Goal: Check status: Check status

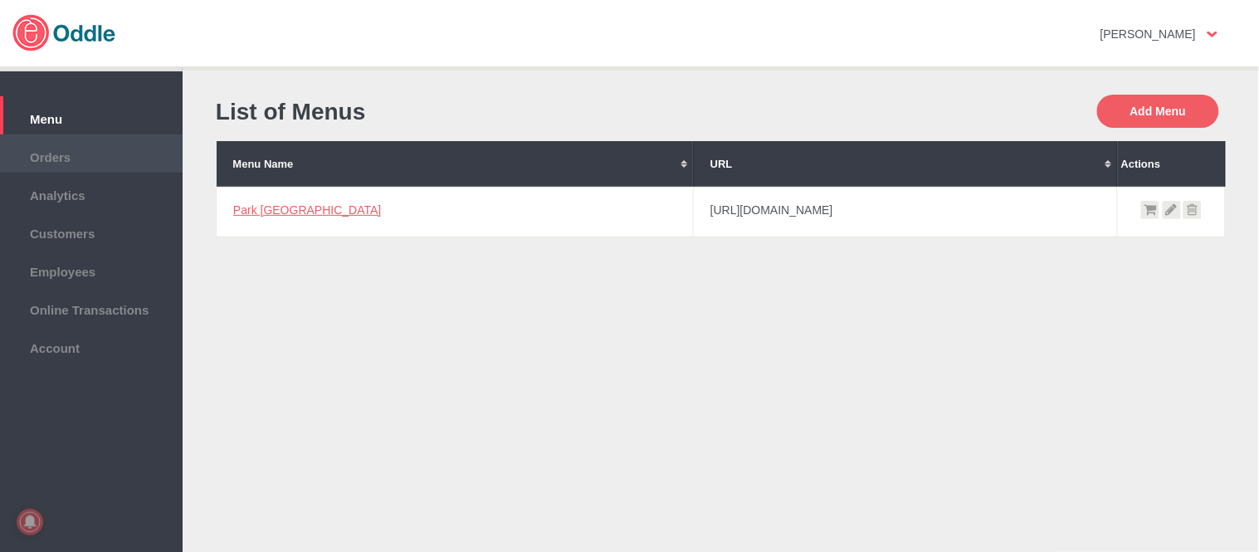
click at [55, 159] on span "Orders" at bounding box center [91, 155] width 166 height 18
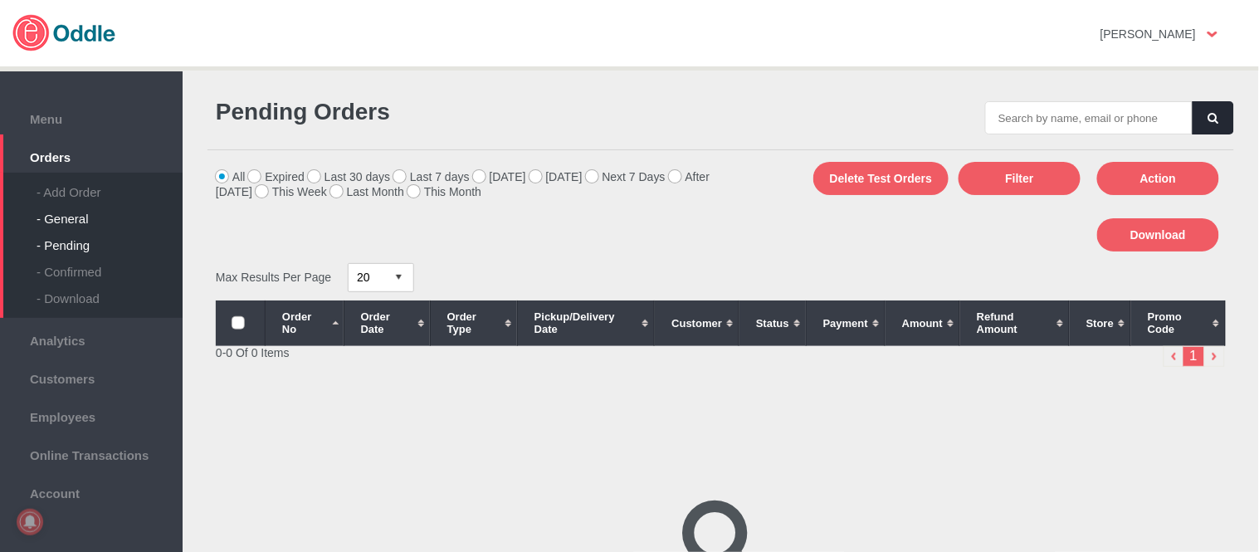
click at [79, 222] on div "- General" at bounding box center [110, 212] width 146 height 27
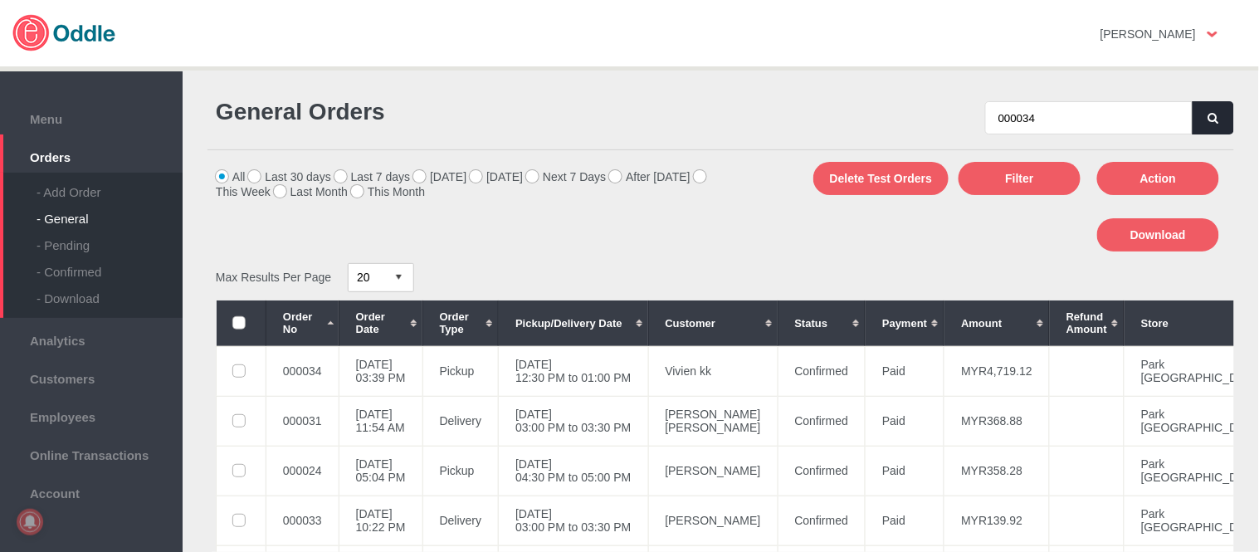
type input "000034"
click at [1199, 109] on button "button" at bounding box center [1214, 117] width 42 height 33
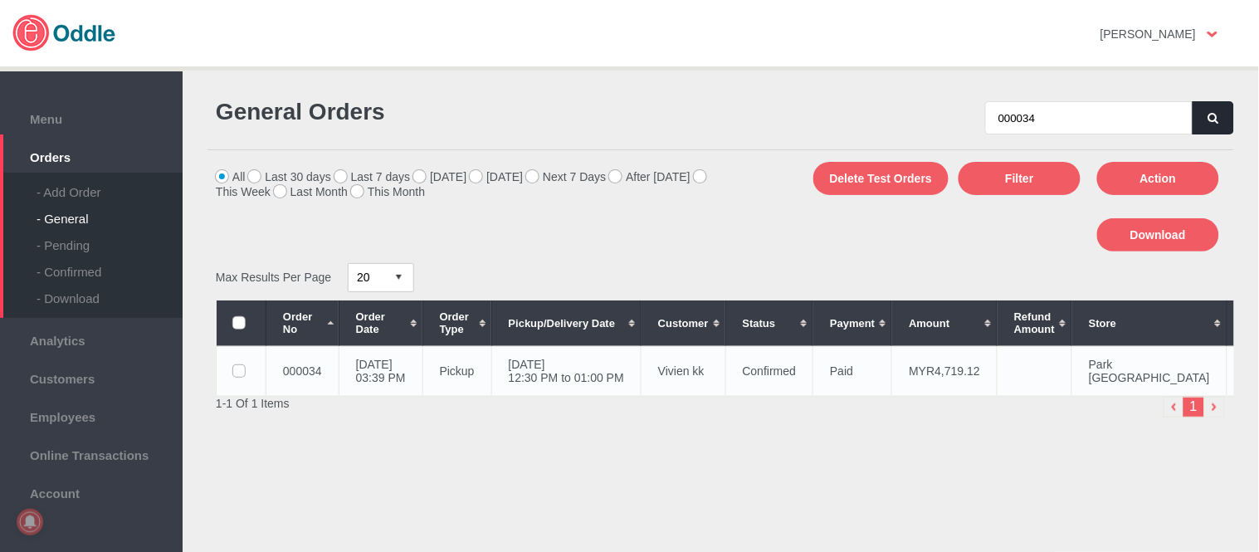
click at [565, 382] on td "29 Sep 2025, Mon 12:30 PM to 01:00 PM" at bounding box center [565, 371] width 149 height 50
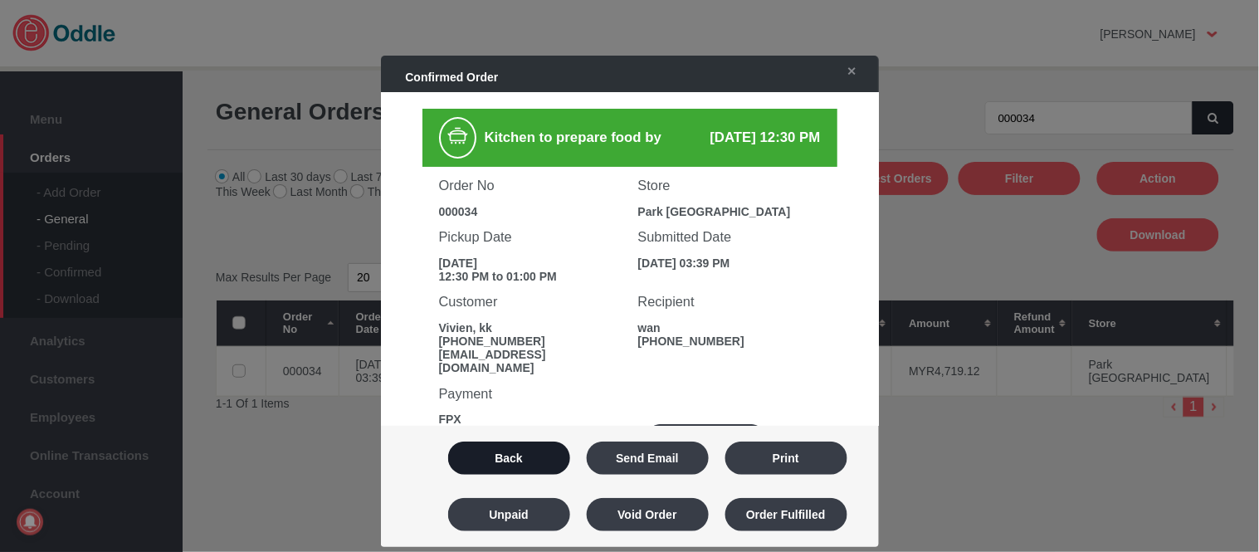
click at [536, 445] on button "Back" at bounding box center [509, 458] width 122 height 33
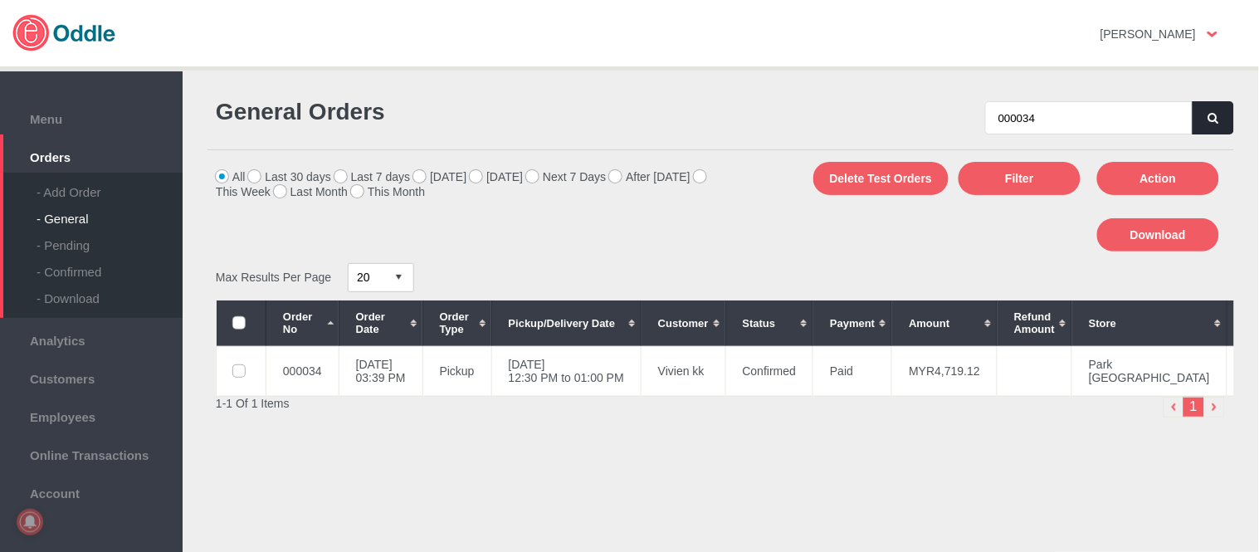
click at [1208, 105] on button "button" at bounding box center [1214, 117] width 42 height 33
click at [1209, 113] on icon "button" at bounding box center [1214, 118] width 10 height 11
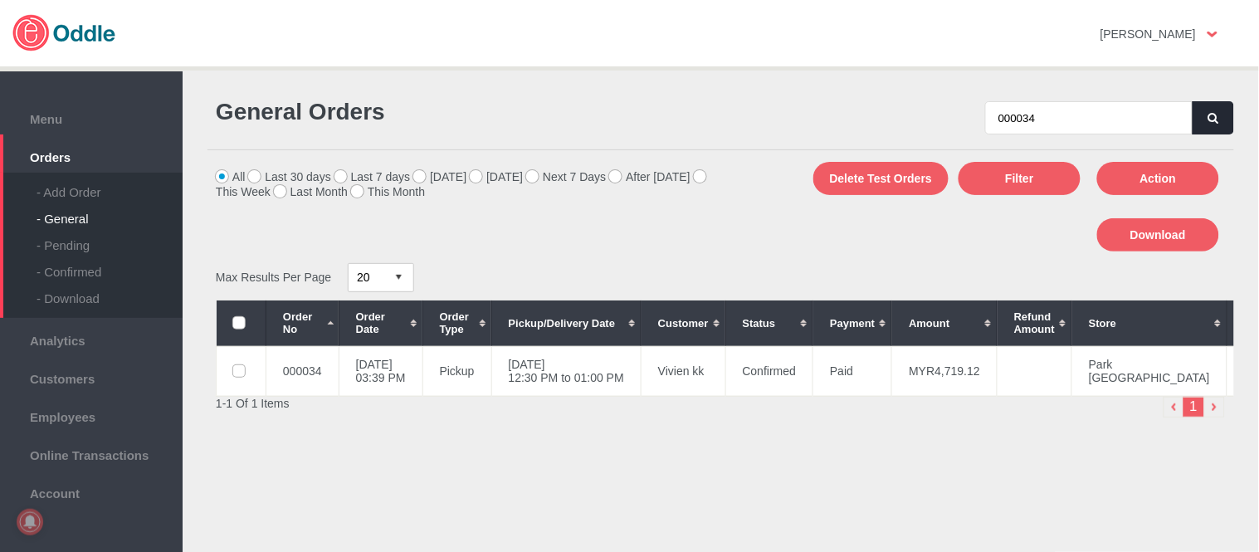
click at [1209, 113] on icon "button" at bounding box center [1214, 118] width 10 height 11
click at [641, 370] on td "22 Sep 2025, Mon 12:30 PM to 01:00 PM" at bounding box center [565, 371] width 149 height 50
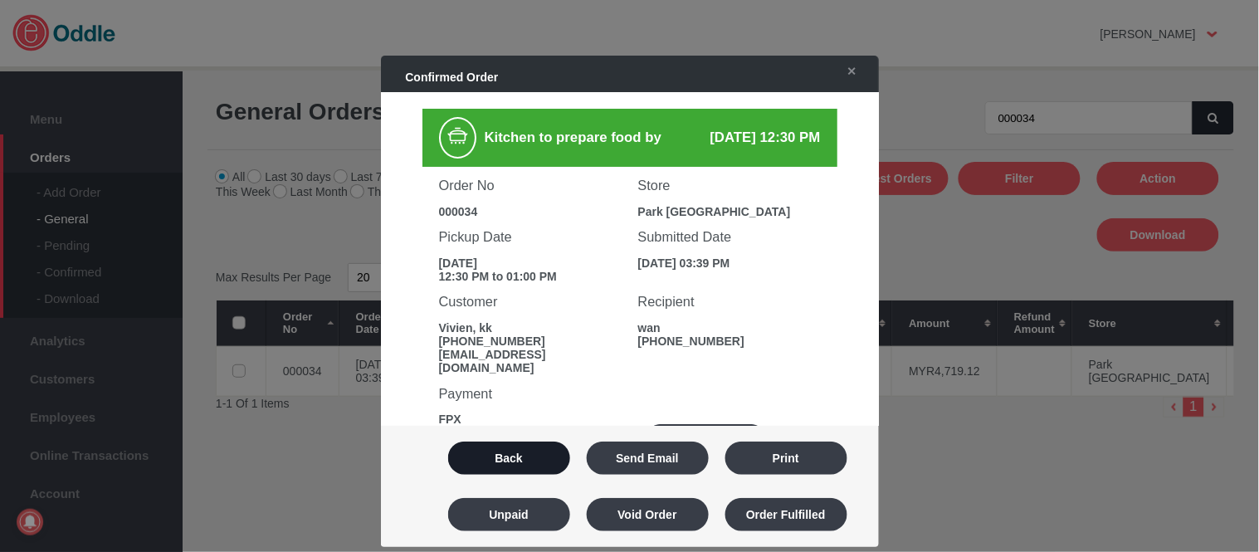
click at [527, 450] on button "Back" at bounding box center [509, 458] width 122 height 33
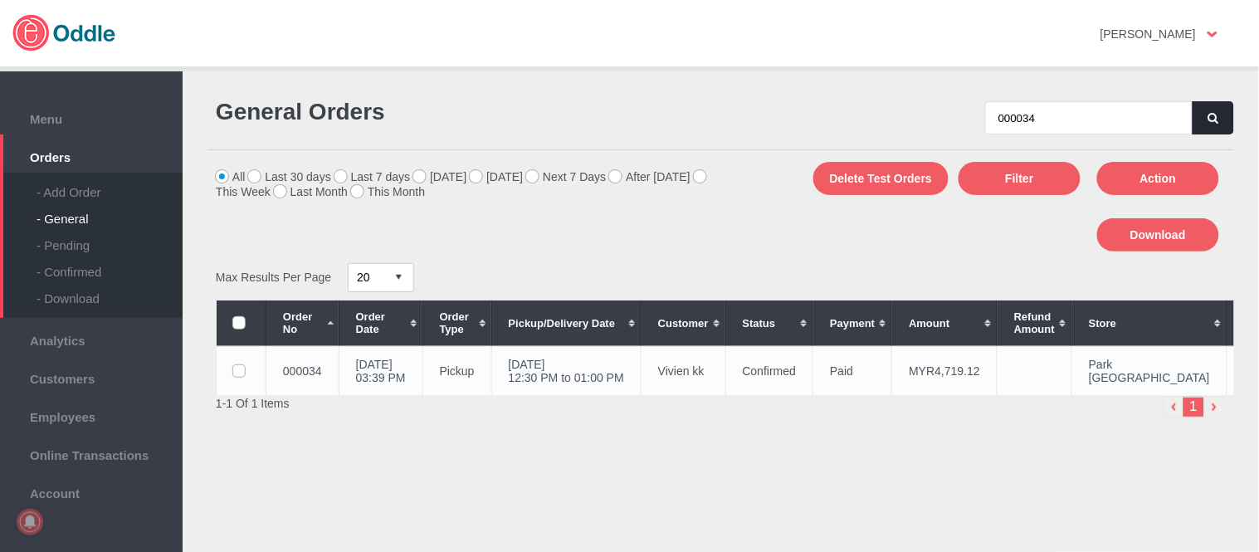
click at [641, 374] on td "22 Sep 2025, Mon 12:30 PM to 01:00 PM" at bounding box center [565, 371] width 149 height 50
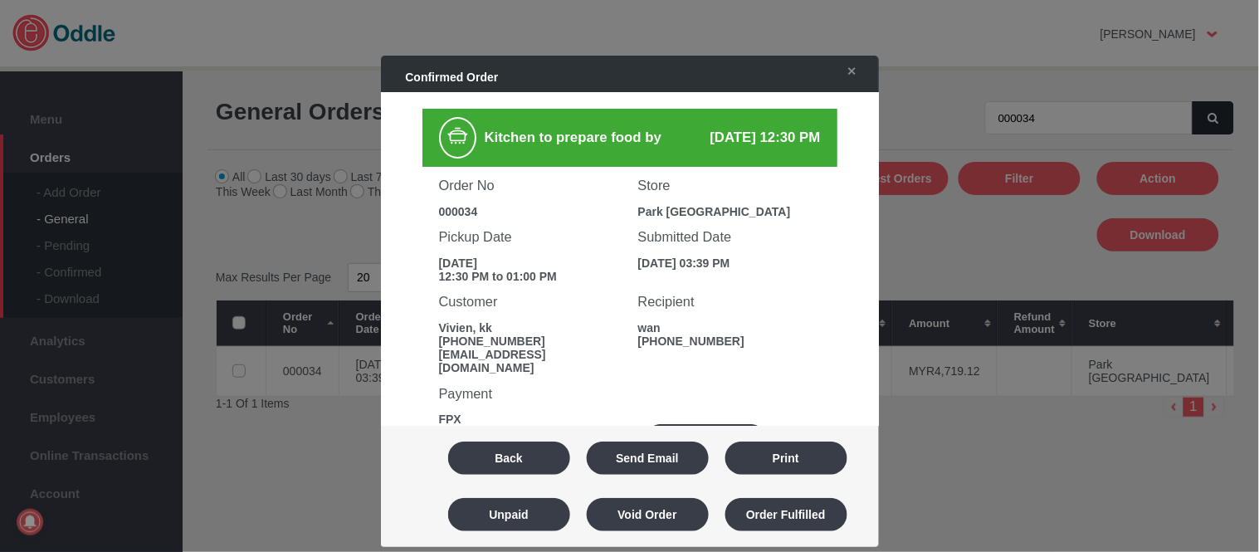
drag, startPoint x: 515, startPoint y: 457, endPoint x: 544, endPoint y: 325, distance: 135.2
click at [515, 457] on button "Back" at bounding box center [509, 458] width 122 height 33
